Goal: Check status: Check status

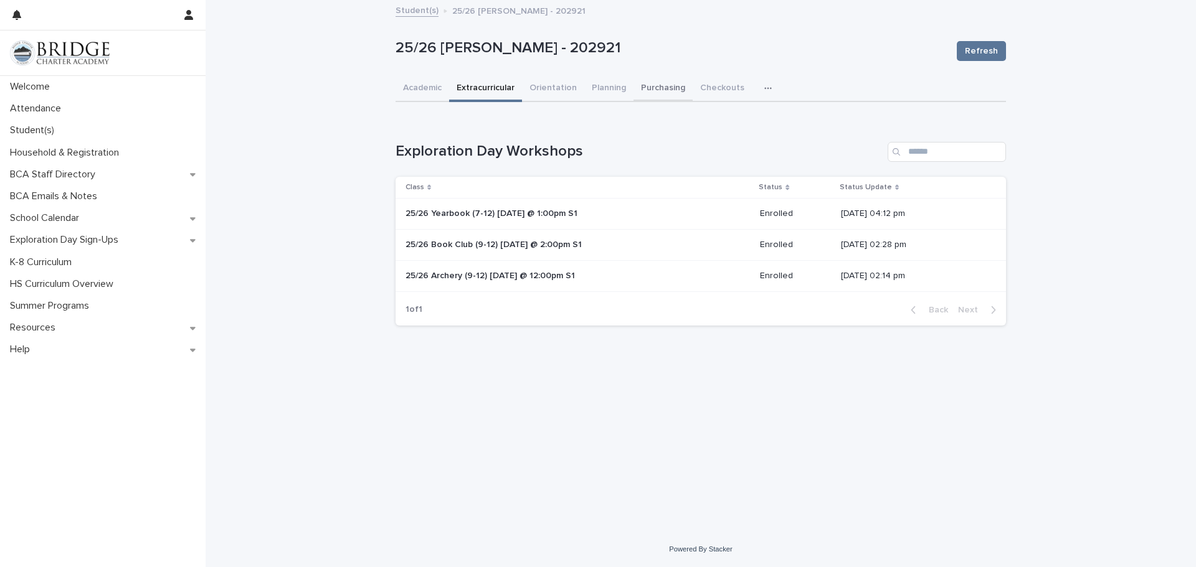
click at [659, 87] on button "Purchasing" at bounding box center [662, 89] width 59 height 26
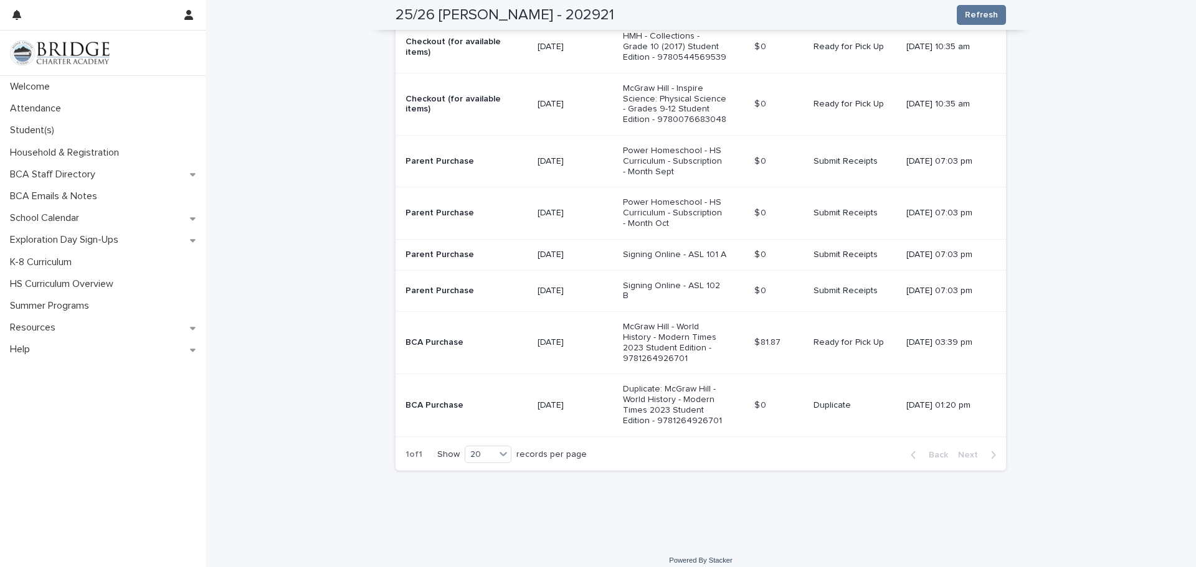
scroll to position [403, 0]
click at [575, 153] on div "[DATE]" at bounding box center [575, 159] width 76 height 13
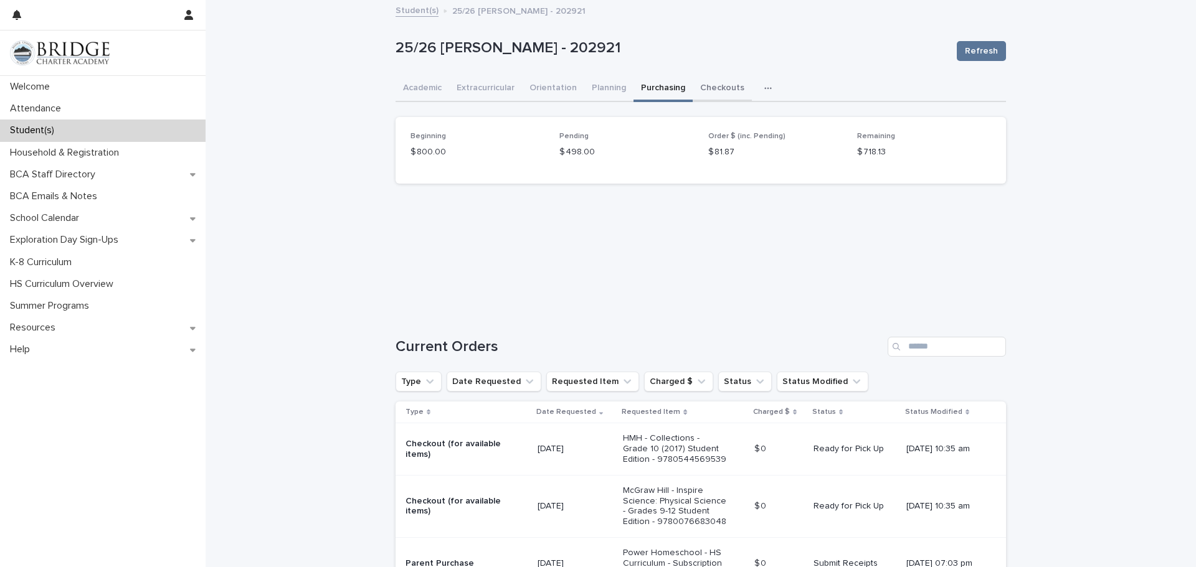
click at [718, 85] on button "Checkouts" at bounding box center [722, 89] width 59 height 26
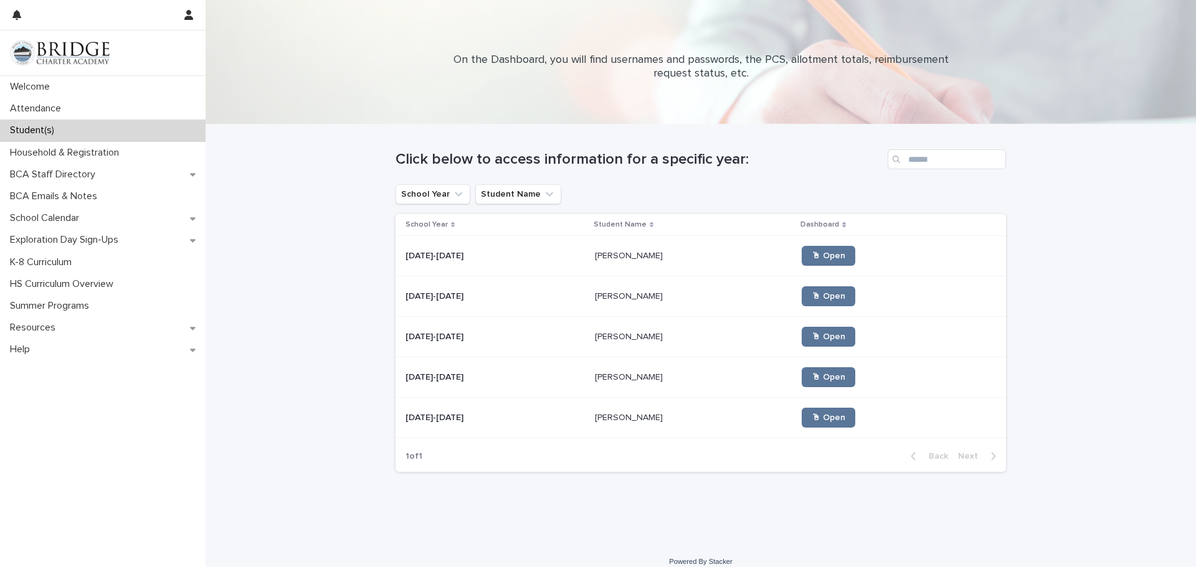
scroll to position [12, 0]
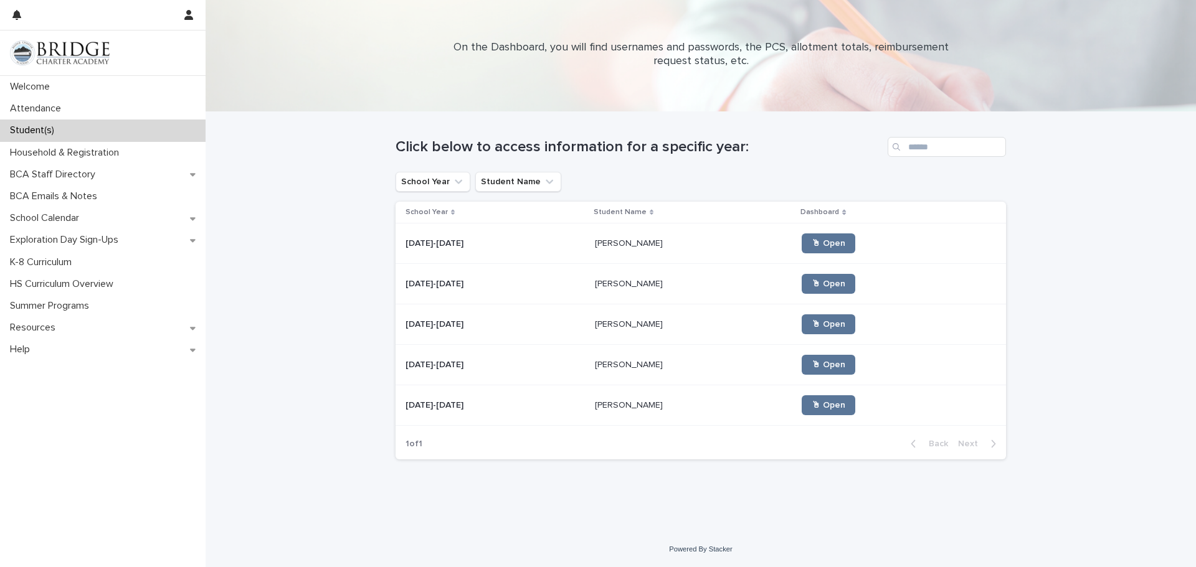
click at [590, 364] on td "[PERSON_NAME] [PERSON_NAME]" at bounding box center [693, 365] width 207 height 40
